Goal: Find specific page/section: Find specific page/section

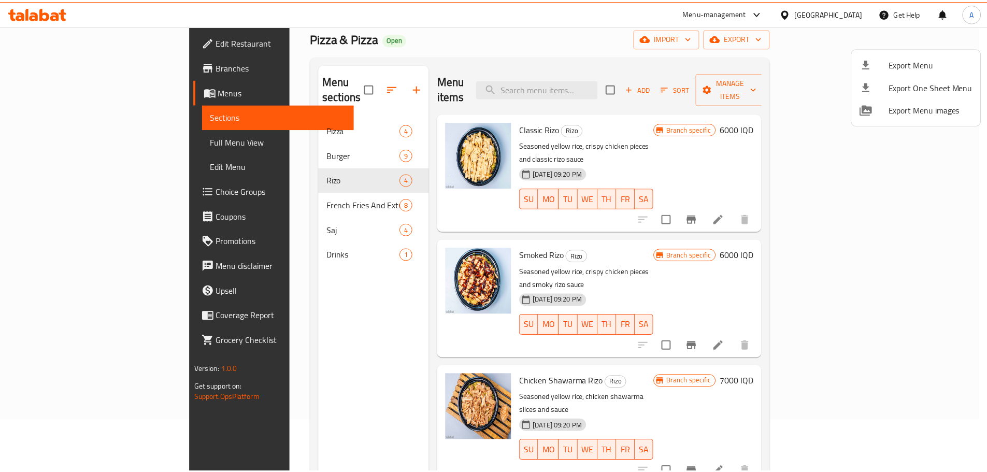
scroll to position [7, 0]
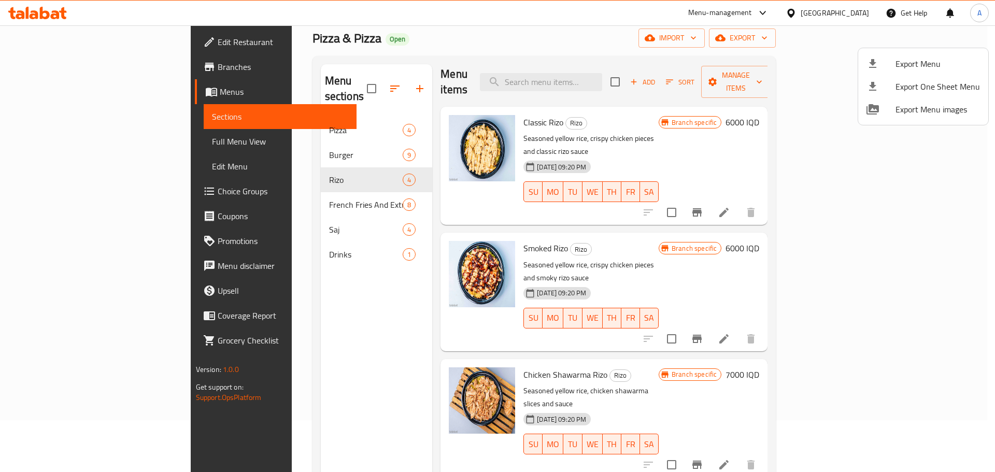
click at [385, 51] on div at bounding box center [497, 236] width 995 height 472
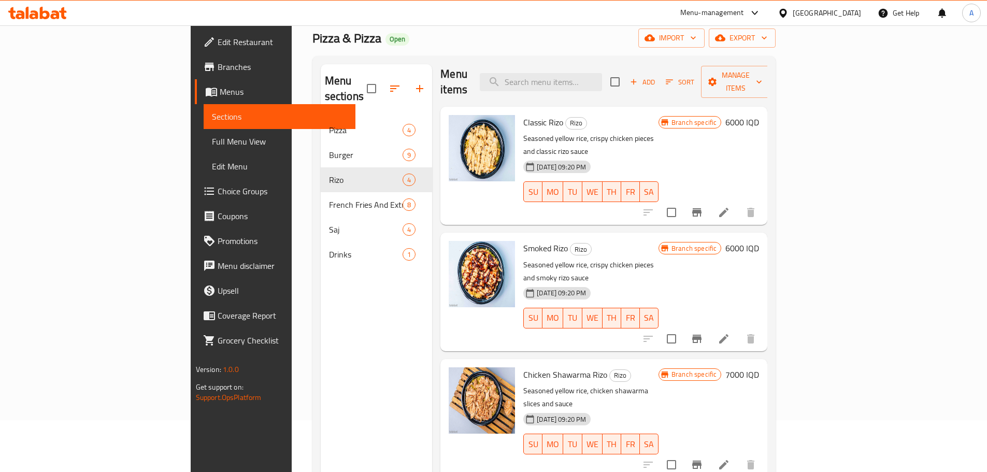
scroll to position [0, 0]
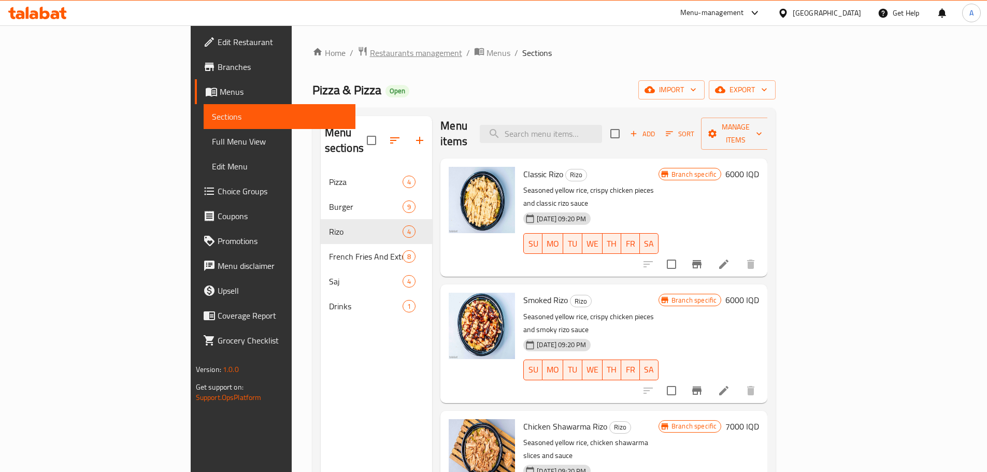
click at [370, 53] on span "Restaurants management" at bounding box center [416, 53] width 92 height 12
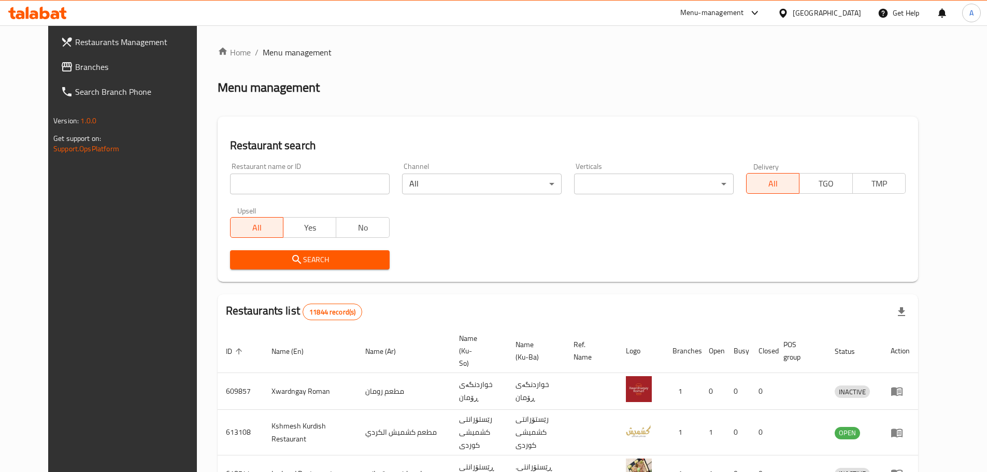
click at [262, 175] on input "search" at bounding box center [310, 184] width 160 height 21
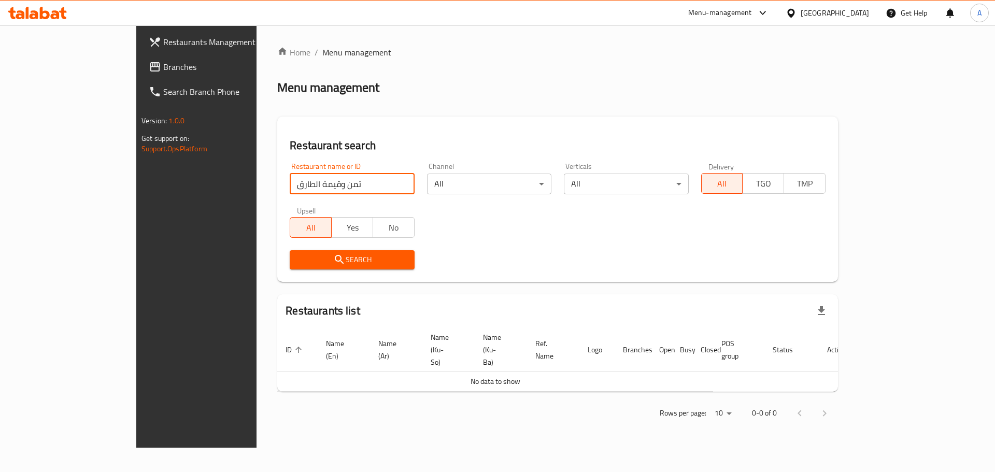
click at [290, 182] on input "تمن وقيمة الطارق" at bounding box center [352, 184] width 124 height 21
click button "Search" at bounding box center [352, 259] width 124 height 19
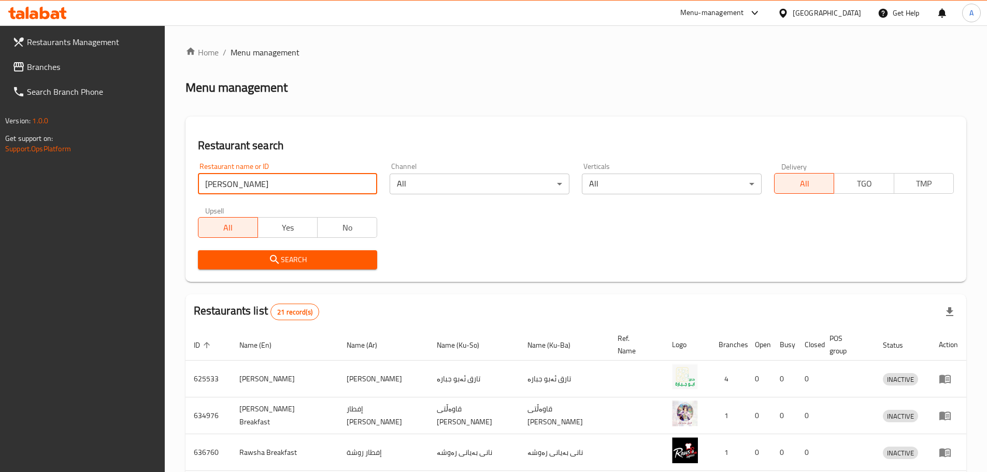
click button "Search" at bounding box center [288, 259] width 180 height 19
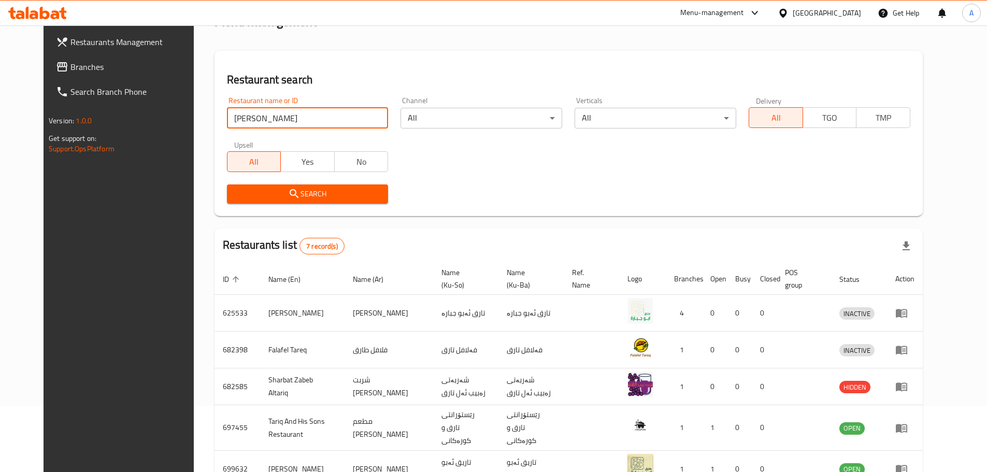
scroll to position [65, 0]
click at [268, 120] on input "[PERSON_NAME]" at bounding box center [308, 118] width 162 height 21
click button "Search" at bounding box center [308, 194] width 162 height 19
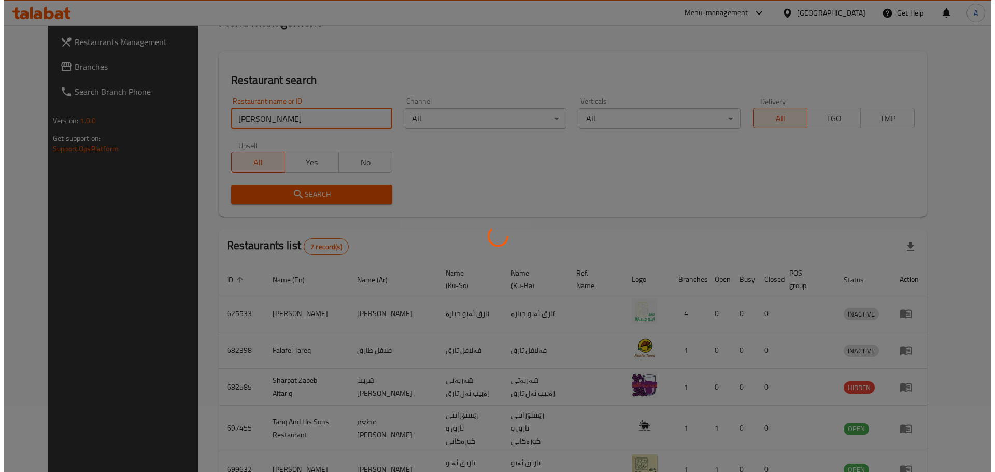
scroll to position [0, 0]
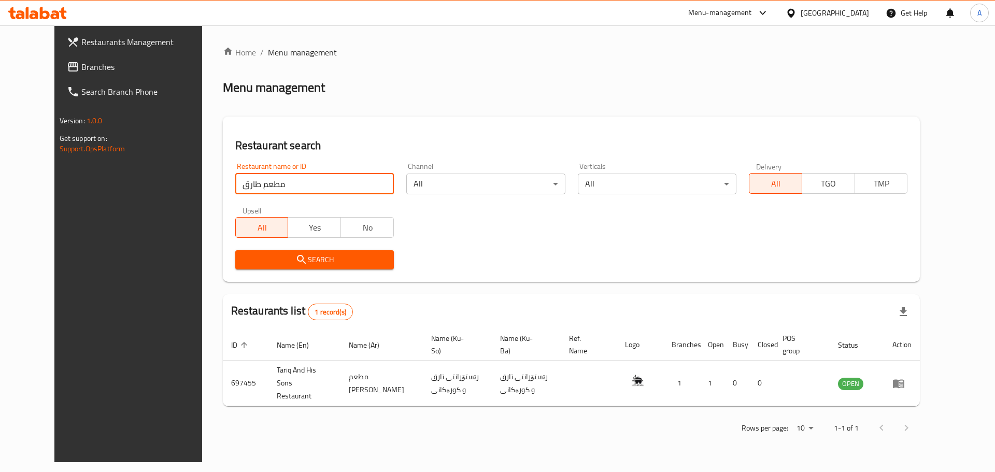
click button "Search" at bounding box center [314, 259] width 159 height 19
click at [264, 179] on input "مطعم طارق" at bounding box center [314, 184] width 159 height 21
paste input "3229721247-"
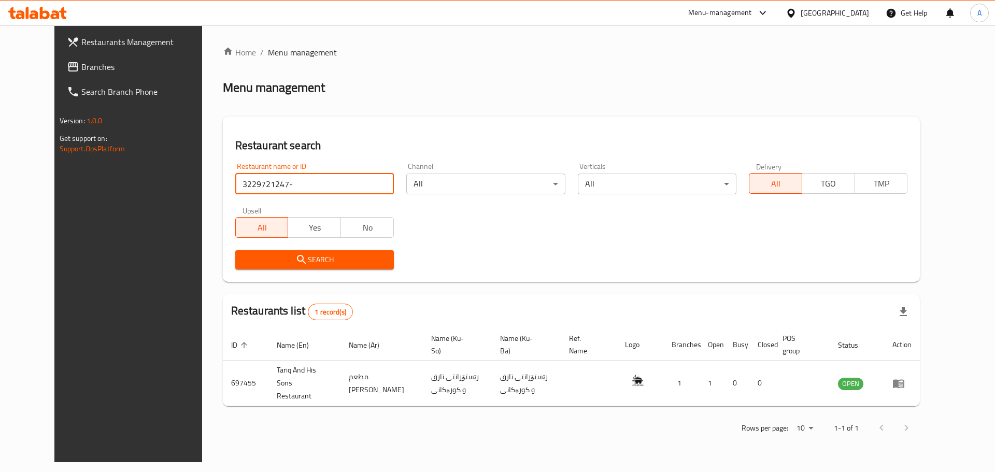
type input "3229721247"
